Goal: Task Accomplishment & Management: Manage account settings

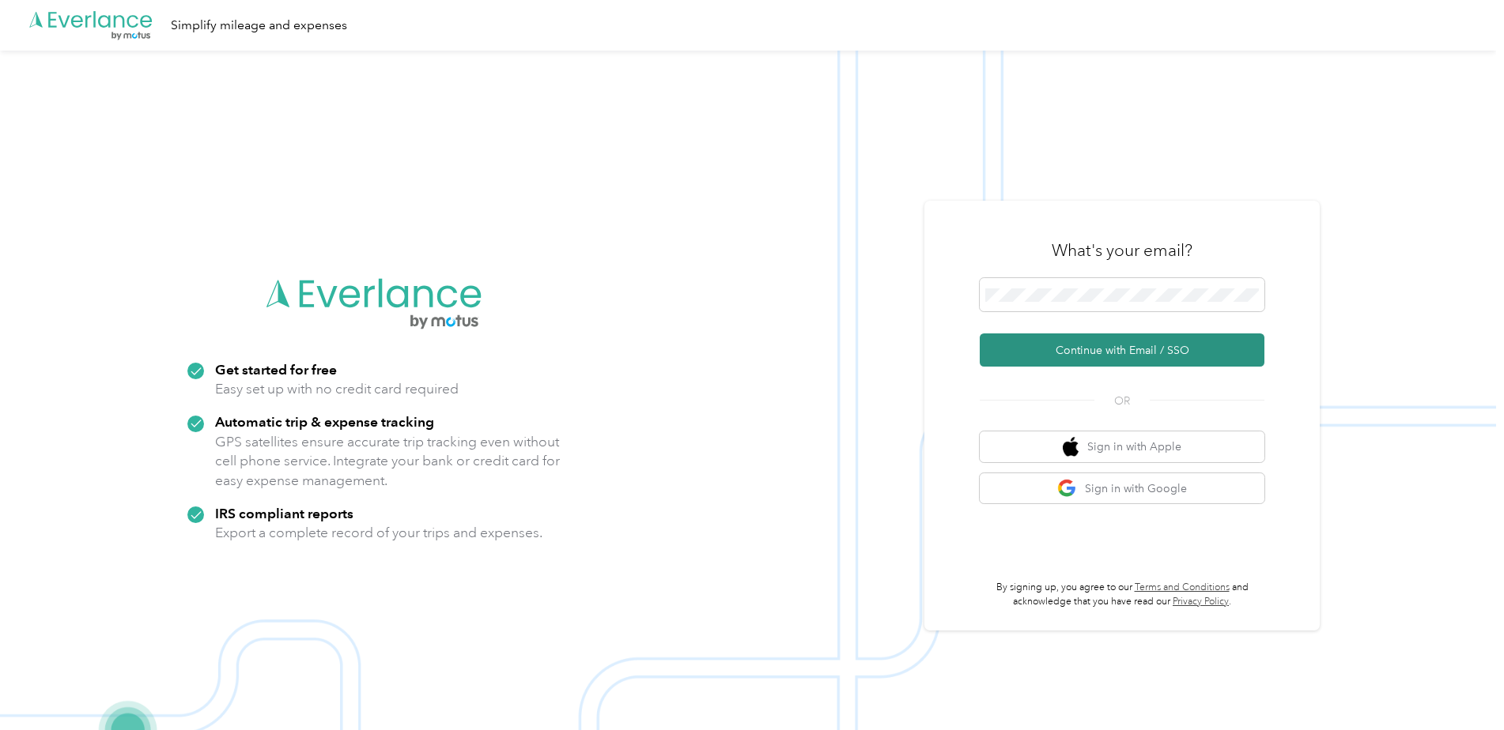
click at [1099, 349] on button "Continue with Email / SSO" at bounding box center [1121, 350] width 285 height 33
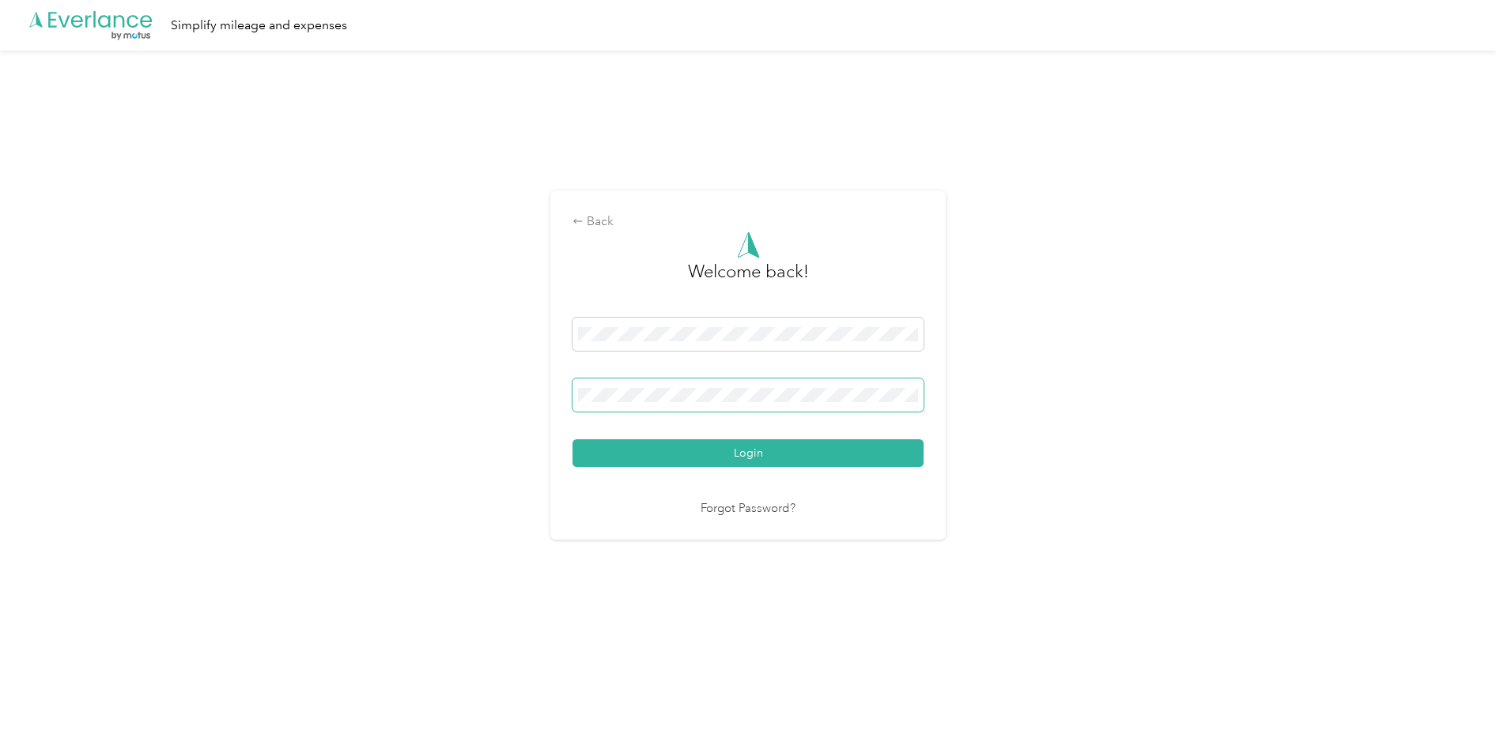
click at [572, 440] on button "Login" at bounding box center [747, 454] width 351 height 28
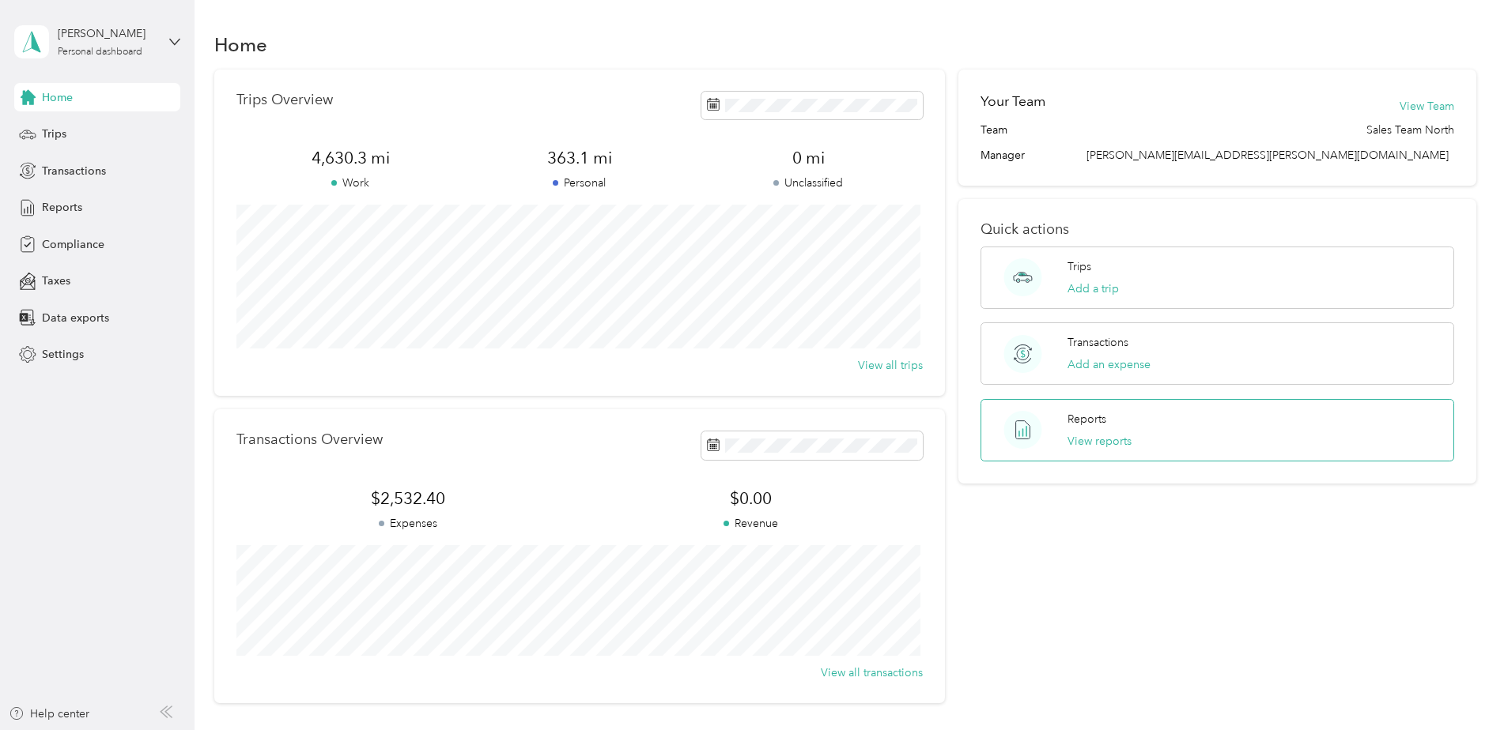
click at [1089, 425] on p "Reports" at bounding box center [1086, 419] width 39 height 17
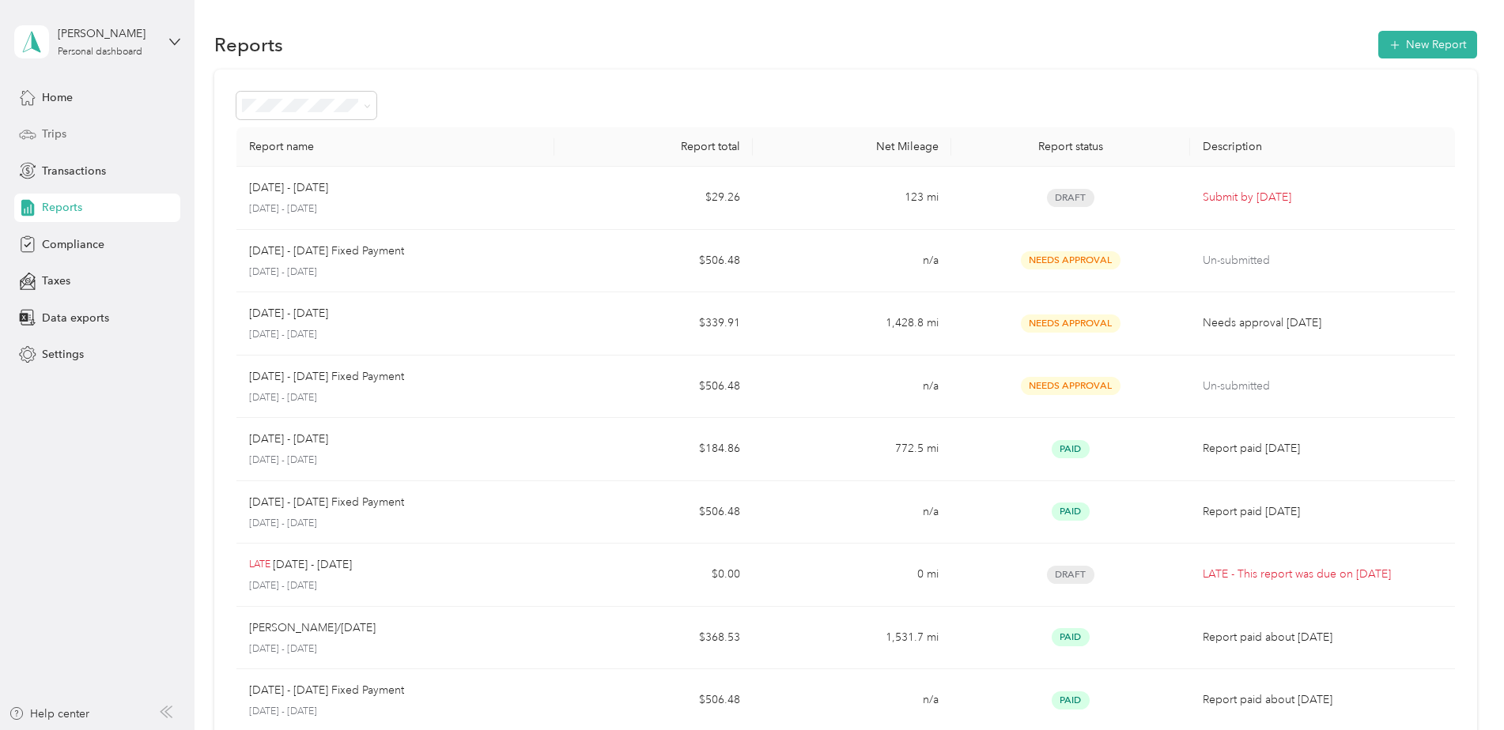
click at [59, 132] on span "Trips" at bounding box center [54, 134] width 25 height 17
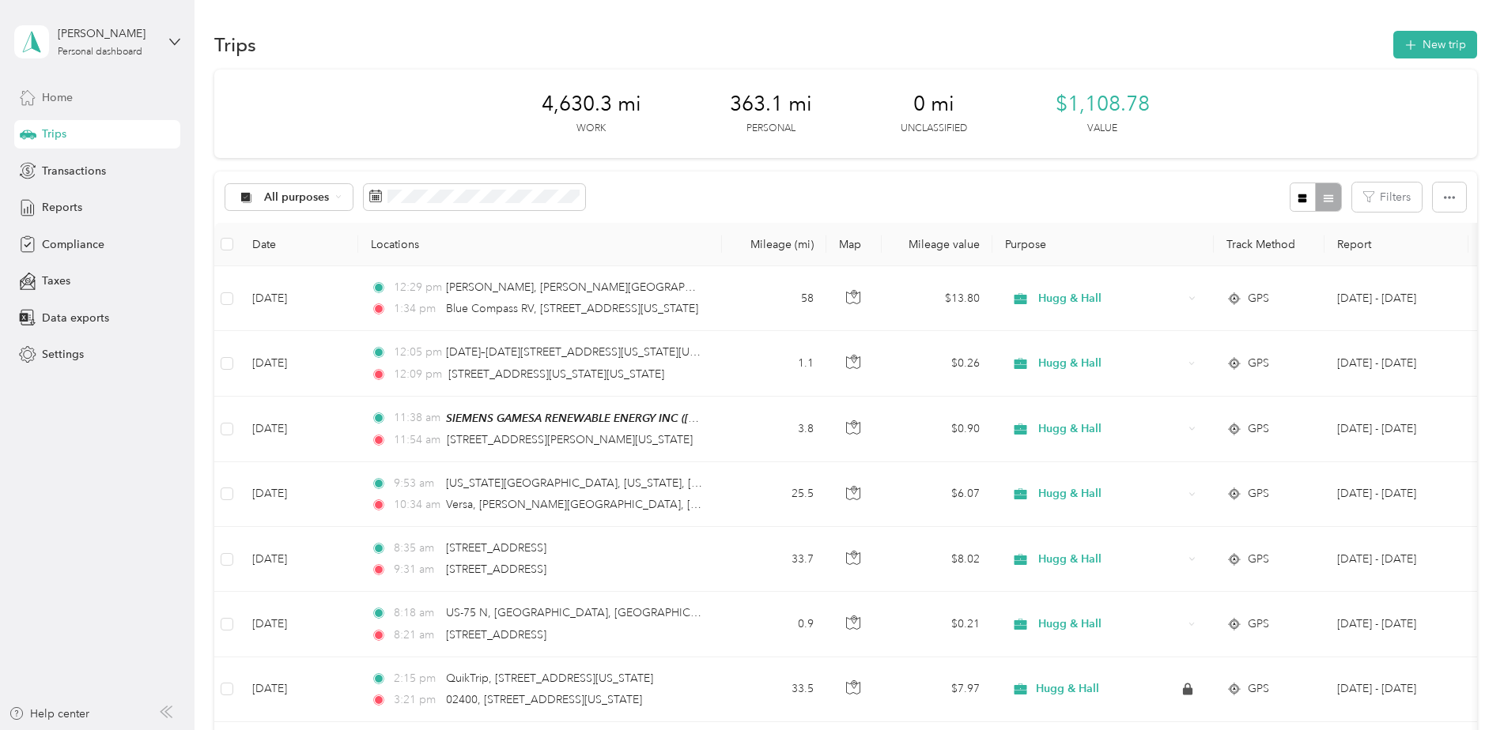
click at [41, 93] on div "Home" at bounding box center [97, 97] width 166 height 28
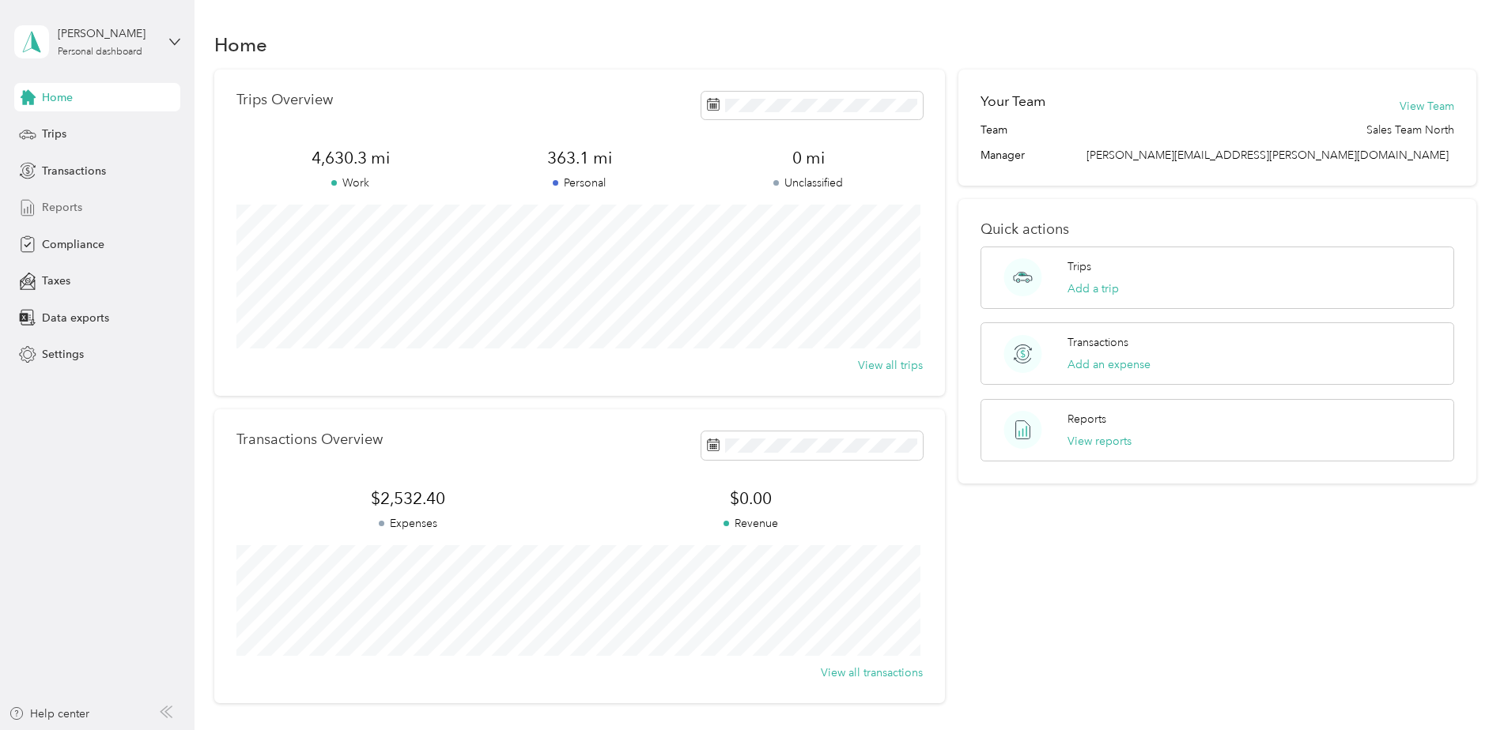
click at [66, 206] on span "Reports" at bounding box center [62, 207] width 40 height 17
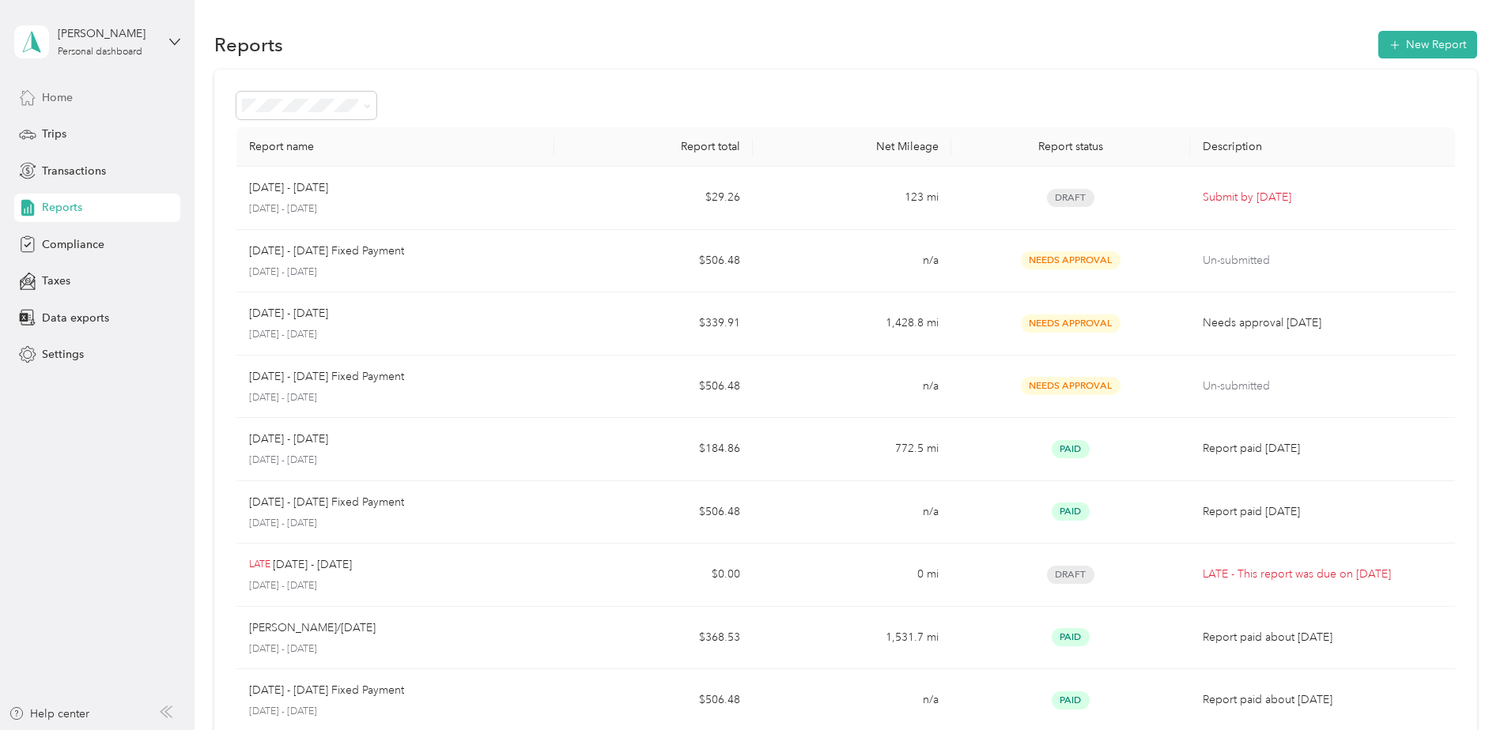
click at [53, 97] on span "Home" at bounding box center [57, 97] width 31 height 17
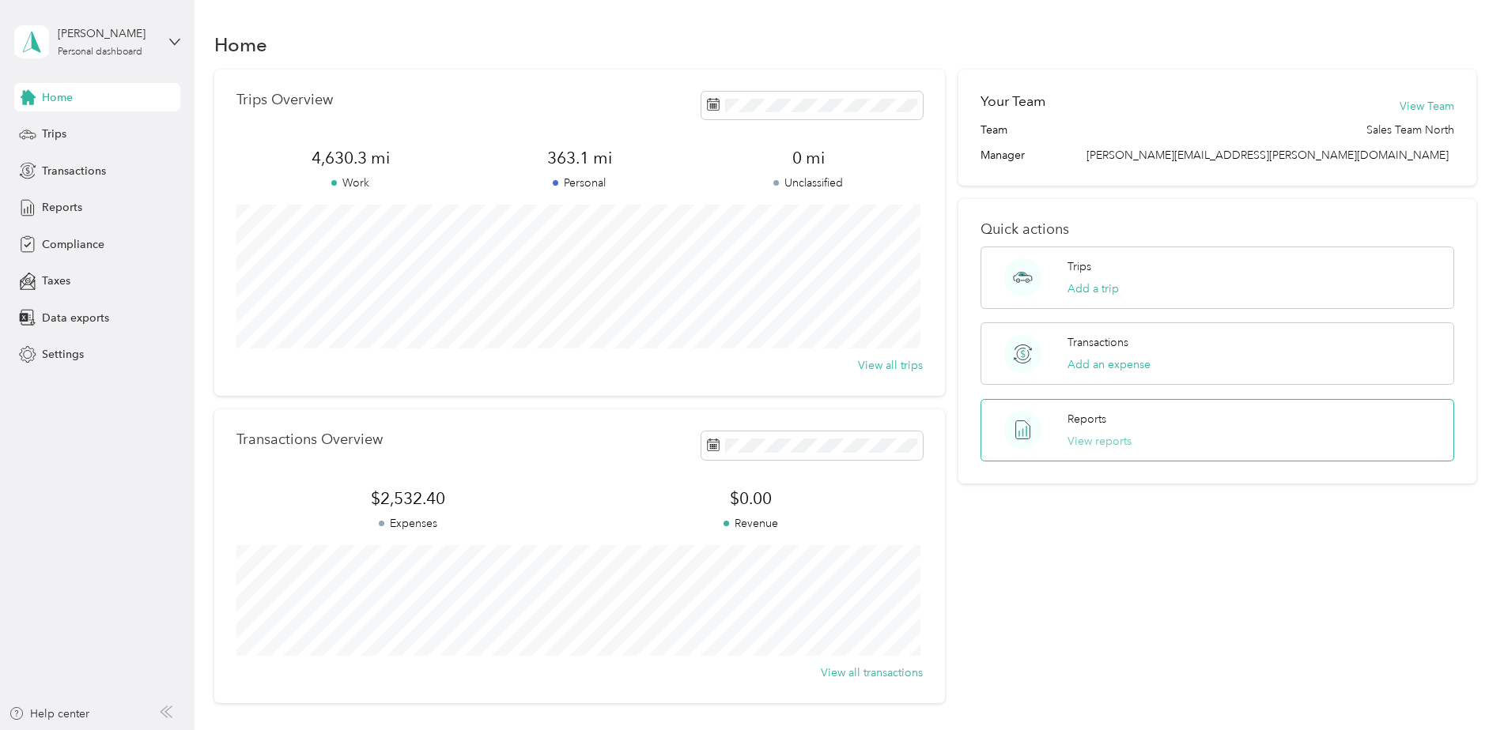
click at [1093, 440] on button "View reports" at bounding box center [1099, 441] width 64 height 17
